Goal: Find specific page/section

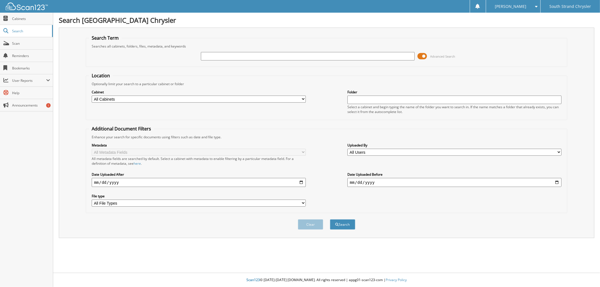
click at [422, 55] on span at bounding box center [423, 56] width 10 height 8
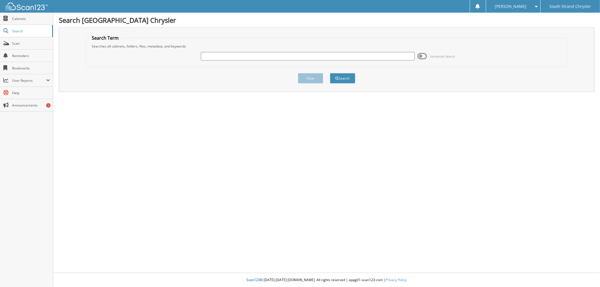
click at [221, 56] on input "text" at bounding box center [308, 56] width 214 height 8
type input "garson"
click at [339, 77] on button "Search" at bounding box center [342, 78] width 25 height 10
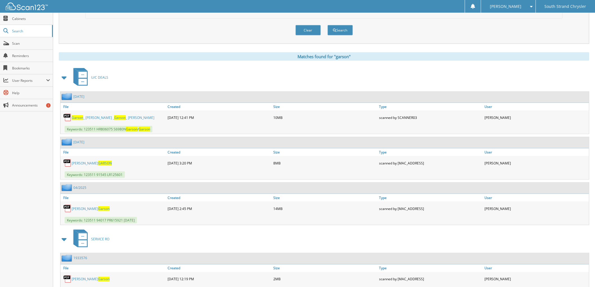
scroll to position [190, 0]
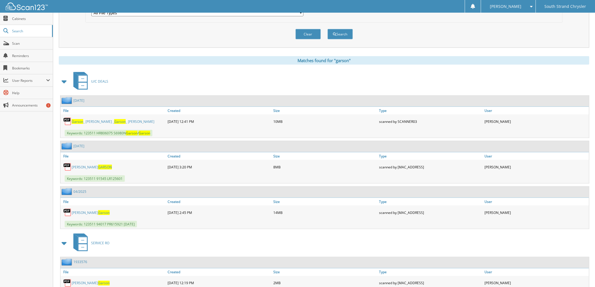
click at [73, 119] on span "Garson" at bounding box center [78, 121] width 12 height 5
click at [76, 210] on link "David Allan Garson" at bounding box center [91, 212] width 38 height 5
click at [68, 209] on img at bounding box center [67, 213] width 8 height 8
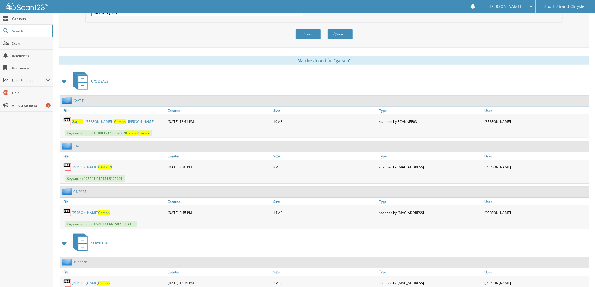
click at [68, 209] on img at bounding box center [67, 213] width 8 height 8
click at [69, 209] on img at bounding box center [67, 213] width 8 height 8
click at [533, 6] on span at bounding box center [530, 7] width 5 height 4
click at [519, 26] on link "Logout" at bounding box center [508, 28] width 54 height 10
